Goal: Information Seeking & Learning: Learn about a topic

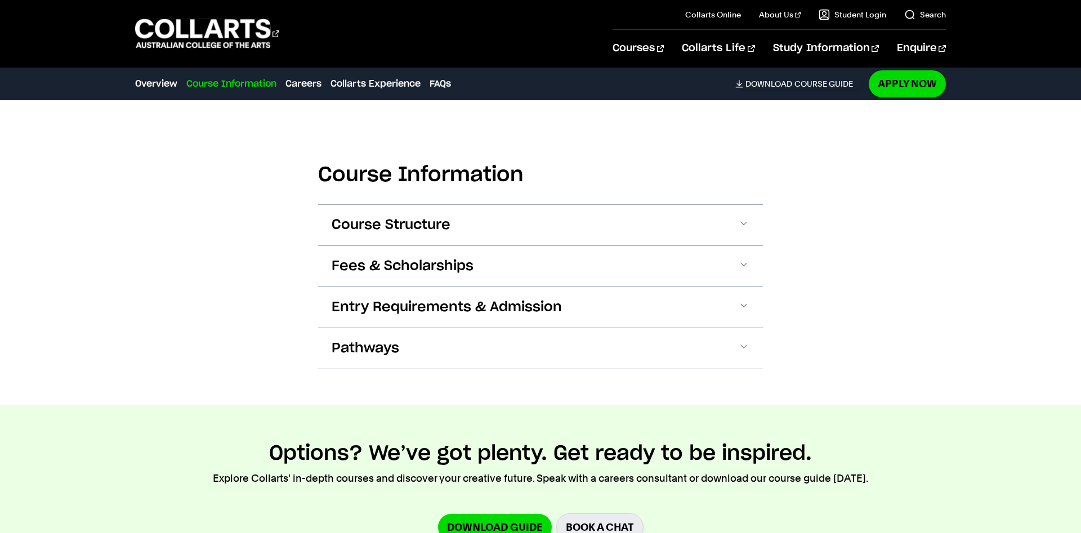
scroll to position [1087, 0]
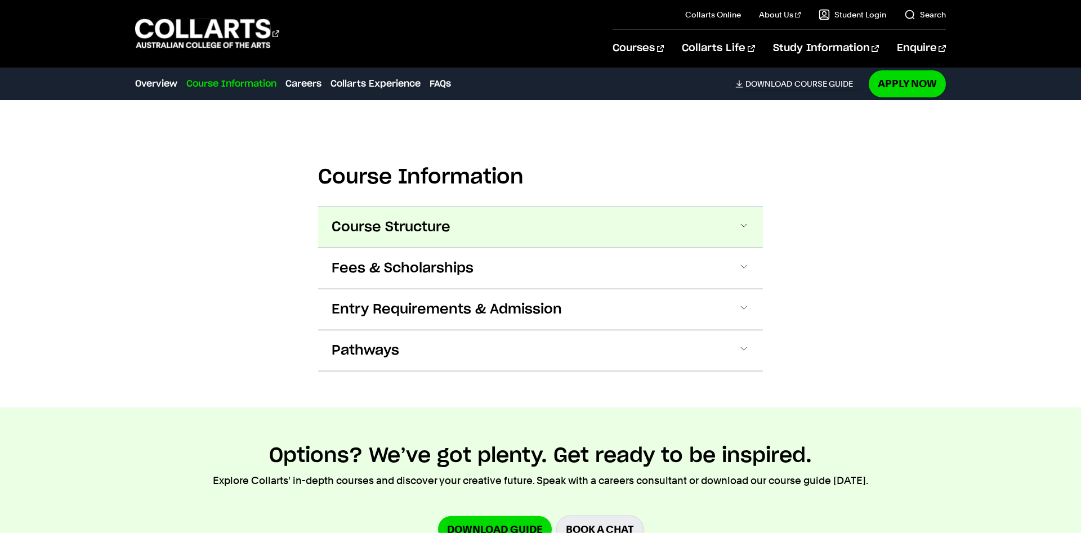
click at [374, 226] on span "Course Structure" at bounding box center [391, 227] width 119 height 18
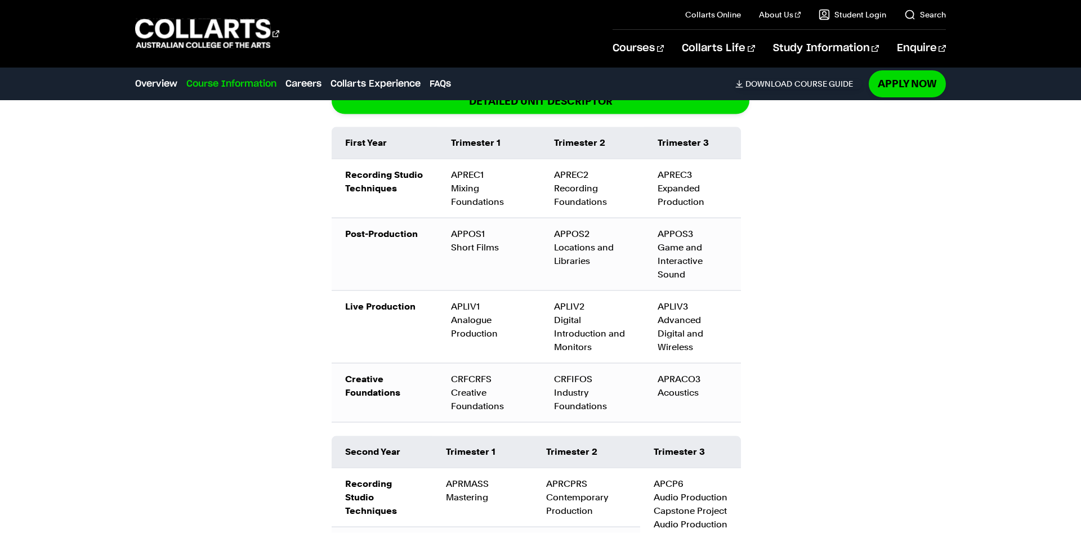
scroll to position [1336, 0]
drag, startPoint x: 659, startPoint y: 246, endPoint x: 692, endPoint y: 272, distance: 42.6
click at [692, 272] on div "APPOS3 Game and Interactive Sound" at bounding box center [693, 254] width 70 height 54
drag, startPoint x: 746, startPoint y: 247, endPoint x: 757, endPoint y: 240, distance: 13.1
click at [757, 240] on div "Bachelor of Audio Production The Bachelor degree can be completed in six trimes…" at bounding box center [540, 396] width 445 height 795
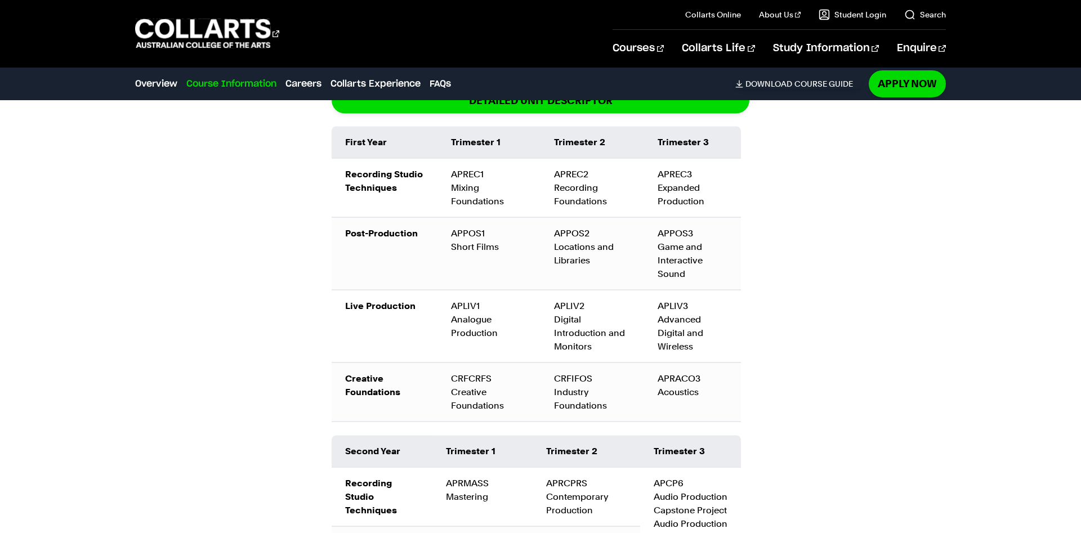
click at [705, 189] on td "APREC3 Expanded Production" at bounding box center [692, 187] width 97 height 59
drag, startPoint x: 710, startPoint y: 203, endPoint x: 652, endPoint y: 173, distance: 65.0
click at [652, 173] on td "APREC3 Expanded Production" at bounding box center [692, 187] width 97 height 59
click at [712, 189] on td "APREC3 Expanded Production" at bounding box center [692, 187] width 97 height 59
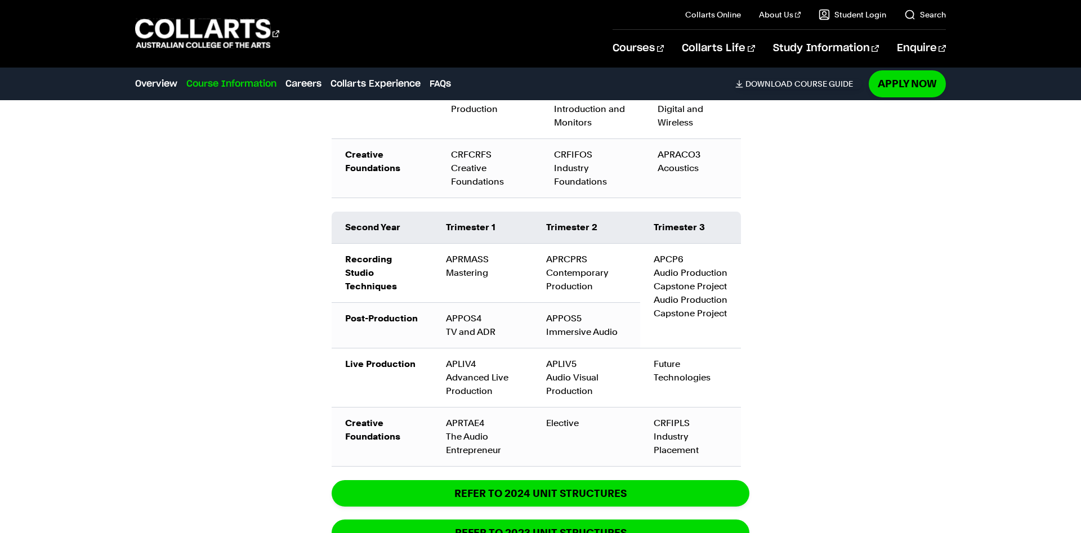
scroll to position [1559, 0]
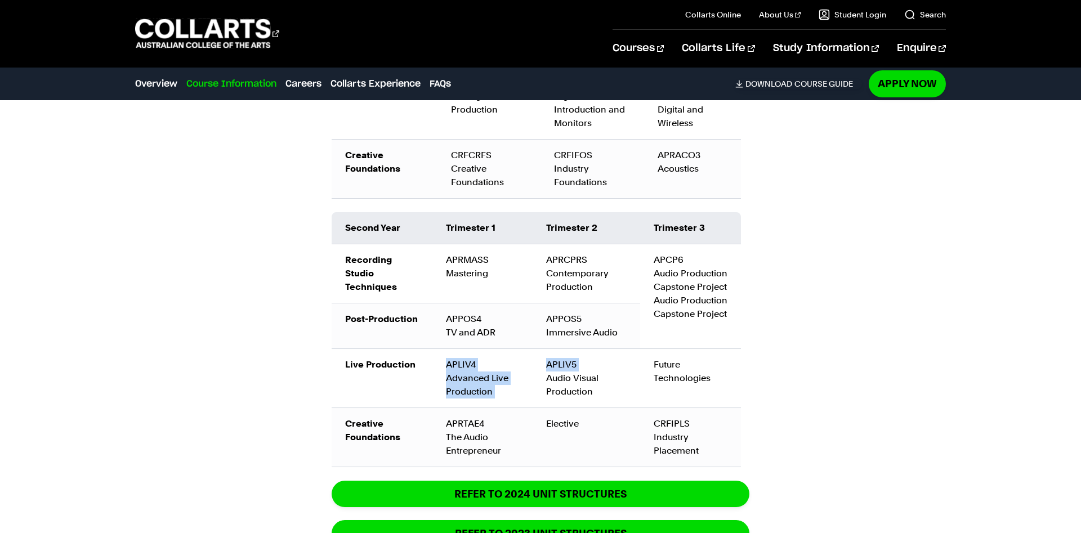
drag, startPoint x: 441, startPoint y: 363, endPoint x: 541, endPoint y: 380, distance: 101.2
click at [541, 380] on tr "Live Production APLIV4 Advanced Live Production APLIV5 Audio Visual Production …" at bounding box center [536, 377] width 409 height 59
drag, startPoint x: 538, startPoint y: 360, endPoint x: 575, endPoint y: 376, distance: 40.4
click at [575, 376] on td "APLIV5 Audio Visual Production" at bounding box center [587, 377] width 108 height 59
click at [603, 375] on div "APLIV5 Audio Visual Production" at bounding box center [586, 378] width 81 height 41
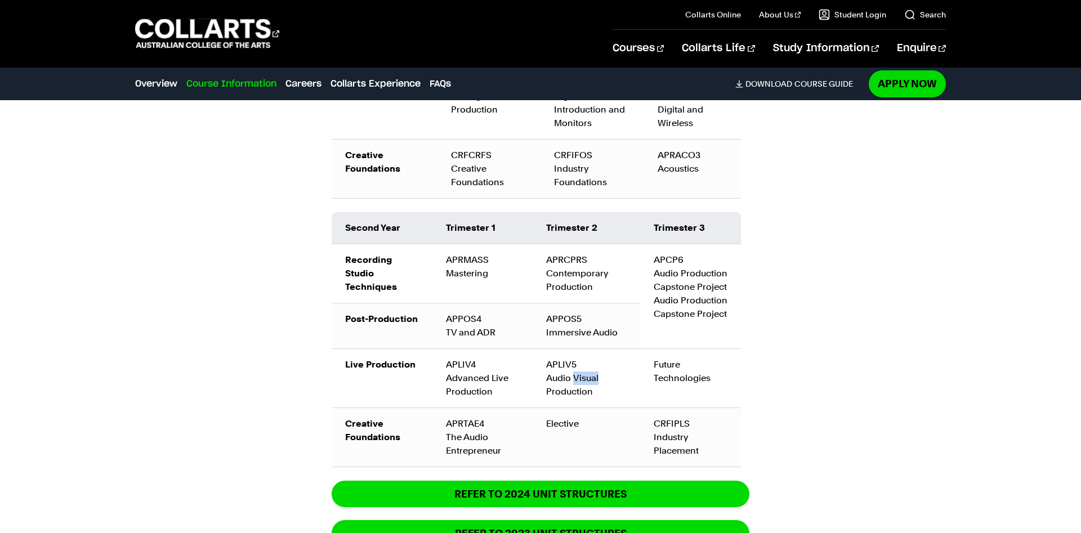
click at [603, 375] on div "APLIV5 Audio Visual Production" at bounding box center [586, 378] width 81 height 41
click at [545, 363] on td "APLIV5 Audio Visual Production" at bounding box center [587, 377] width 108 height 59
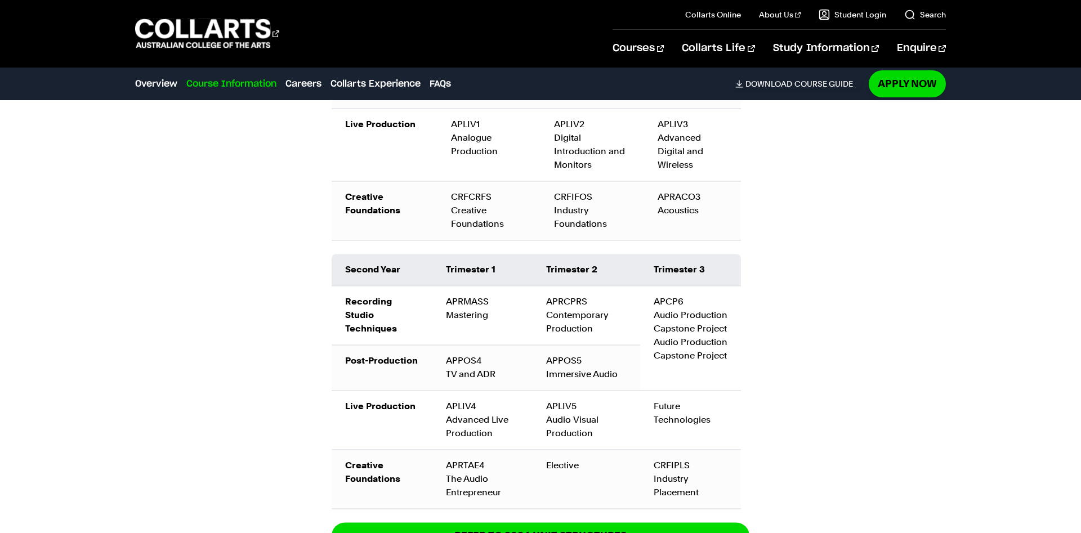
scroll to position [1517, 0]
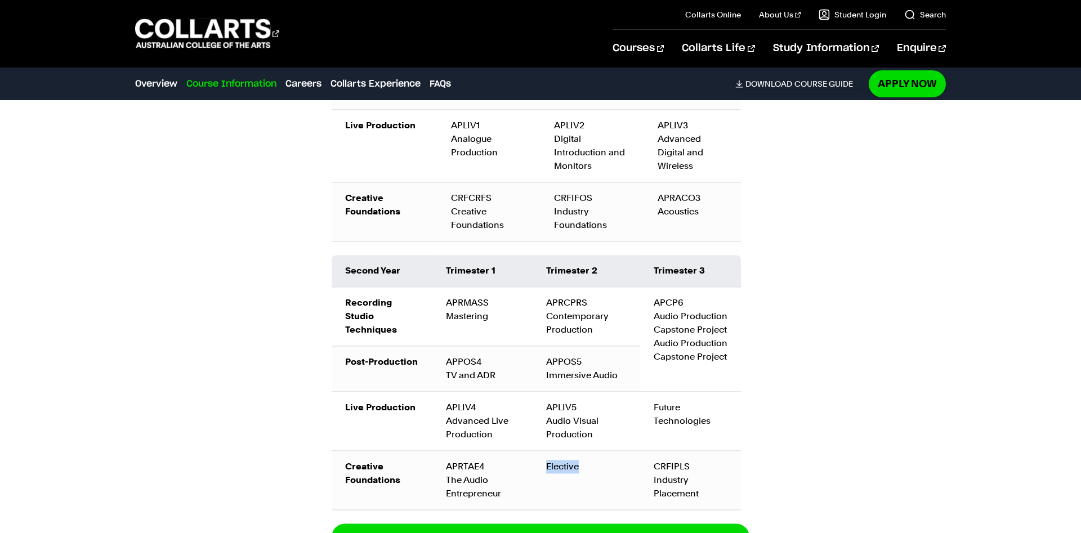
drag, startPoint x: 538, startPoint y: 465, endPoint x: 585, endPoint y: 486, distance: 52.2
click at [585, 486] on td "Elective" at bounding box center [587, 479] width 108 height 59
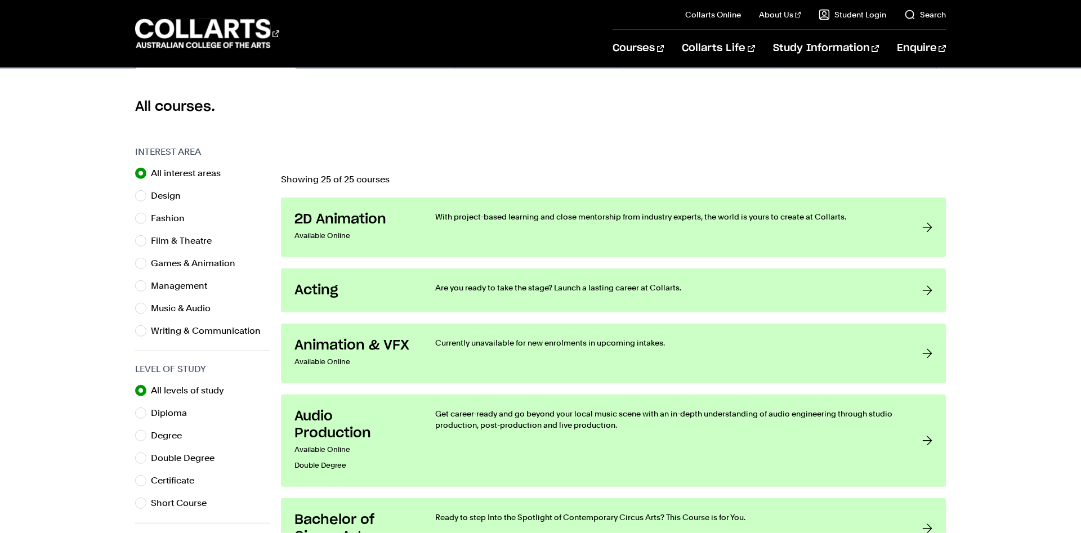
scroll to position [290, 0]
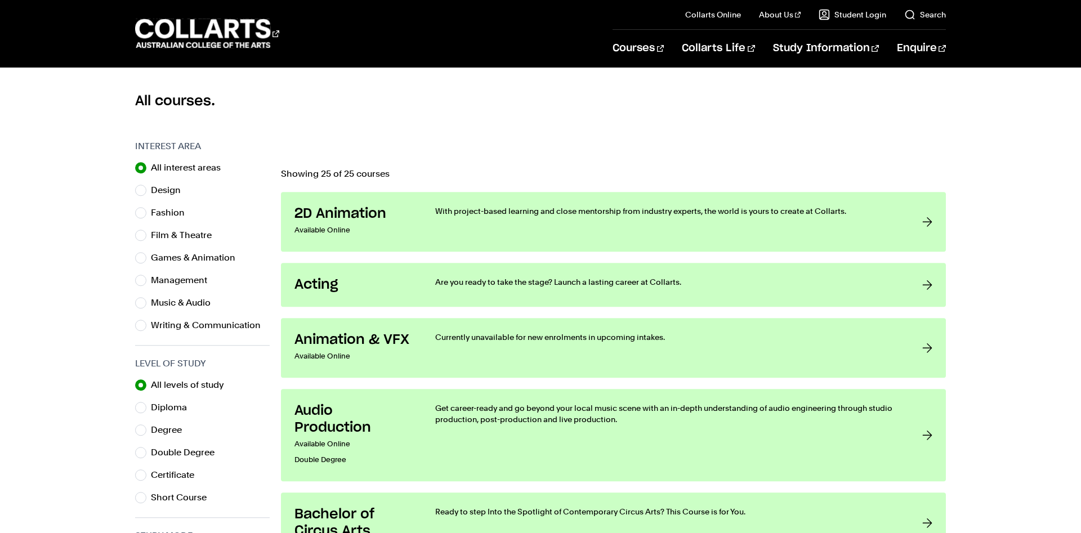
click at [246, 172] on div "All interest areas" at bounding box center [202, 168] width 135 height 16
drag, startPoint x: 282, startPoint y: 177, endPoint x: 400, endPoint y: 169, distance: 118.5
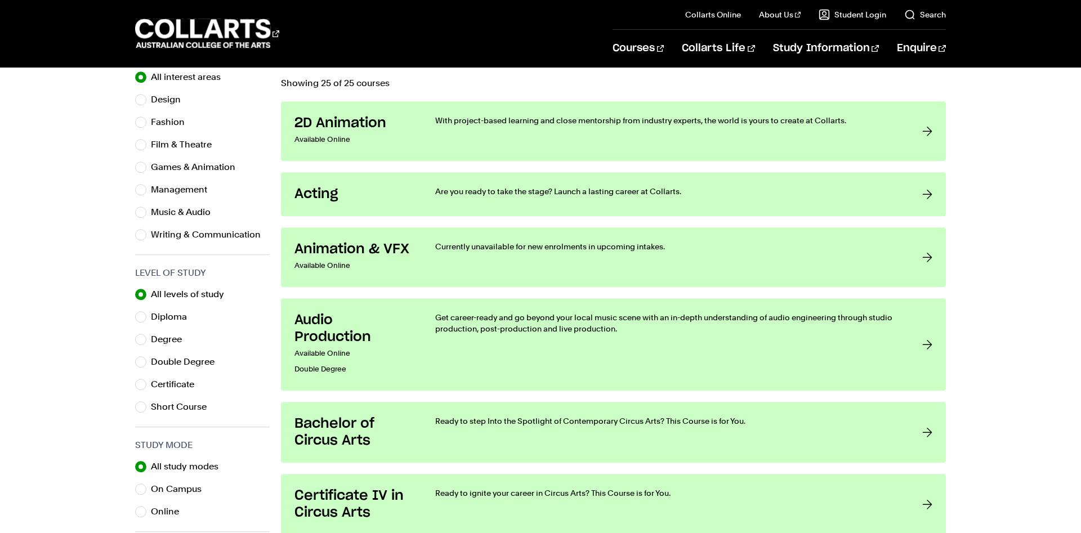
scroll to position [396, 0]
